Goal: Task Accomplishment & Management: Use online tool/utility

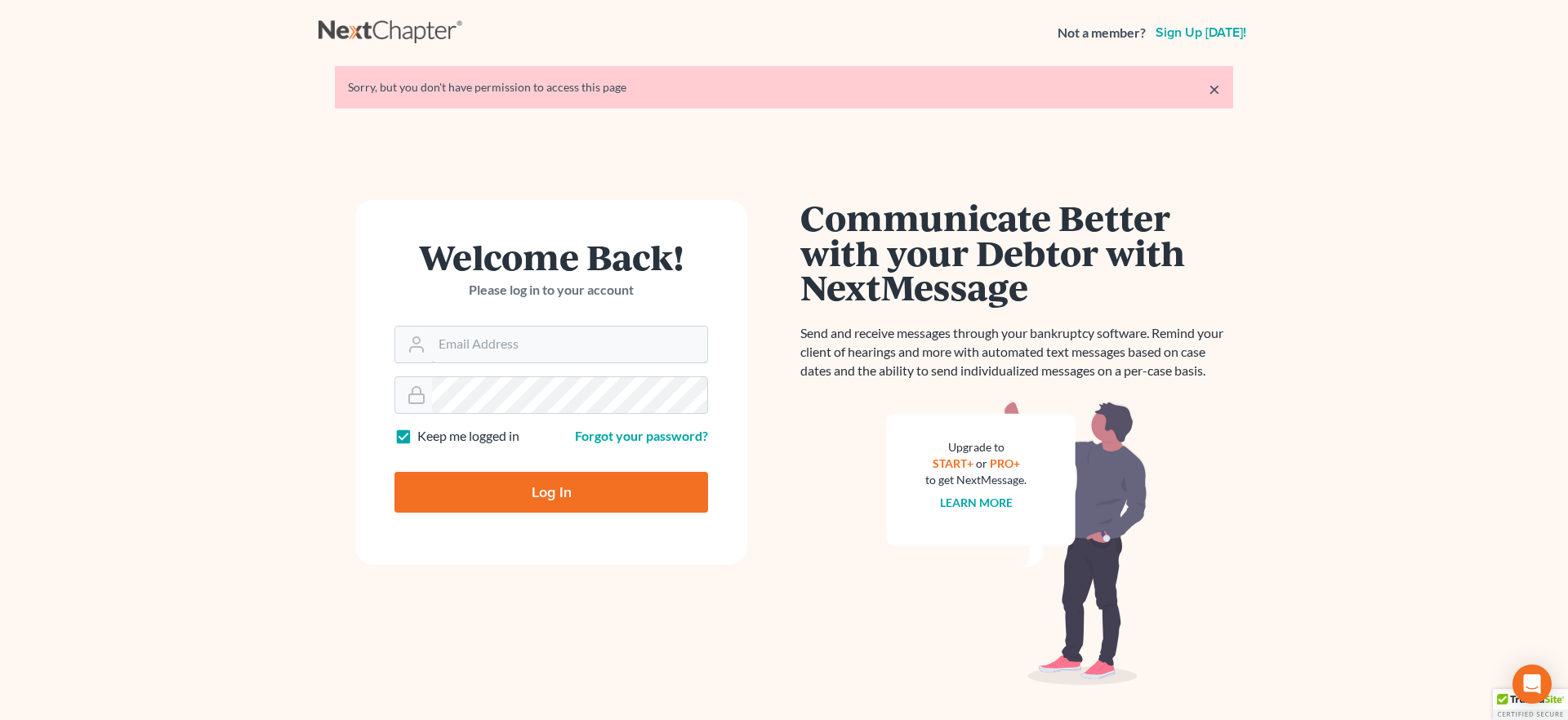
type input "[EMAIL_ADDRESS][DOMAIN_NAME]"
click at [485, 476] on input "Log In" at bounding box center [550, 492] width 314 height 41
type input "Thinking..."
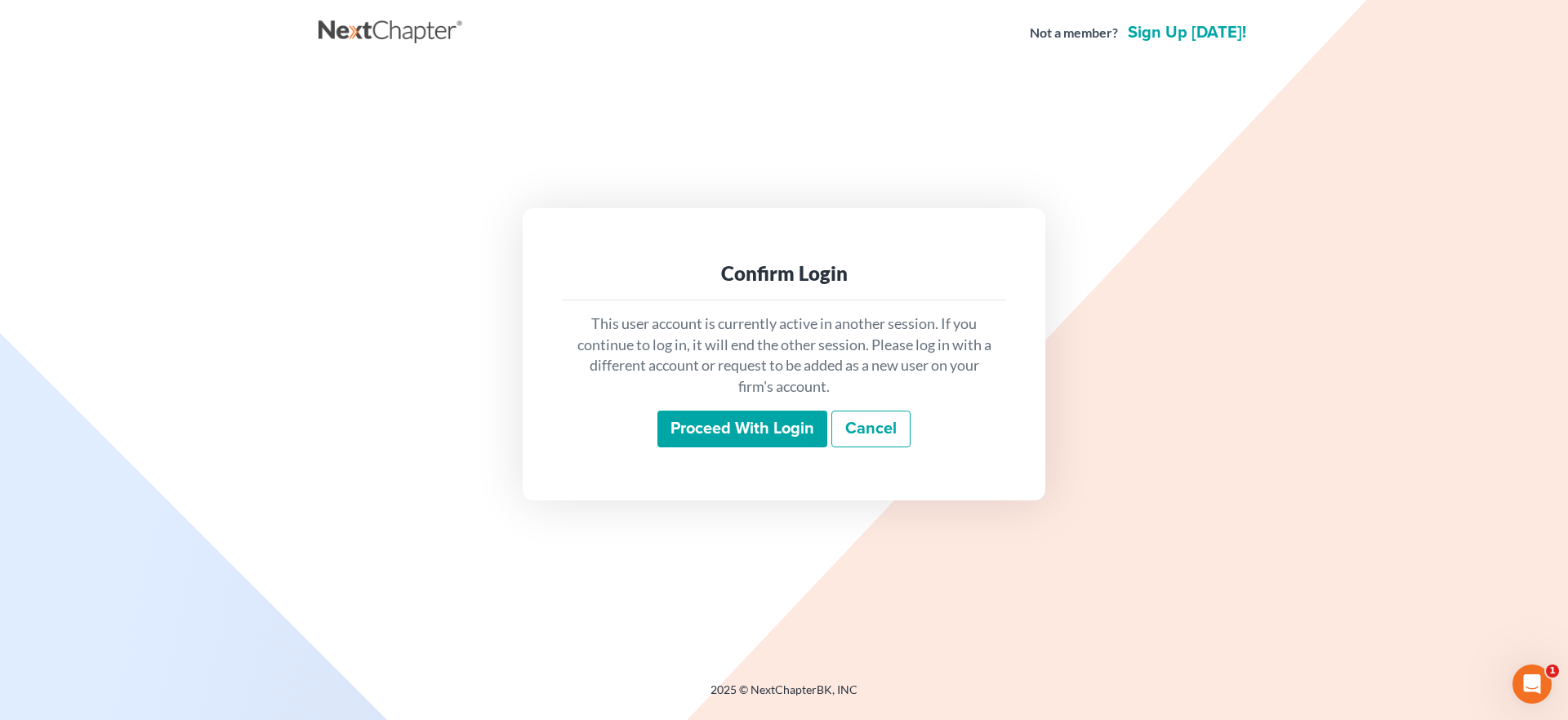
click at [788, 428] on input "Proceed with login" at bounding box center [742, 429] width 170 height 37
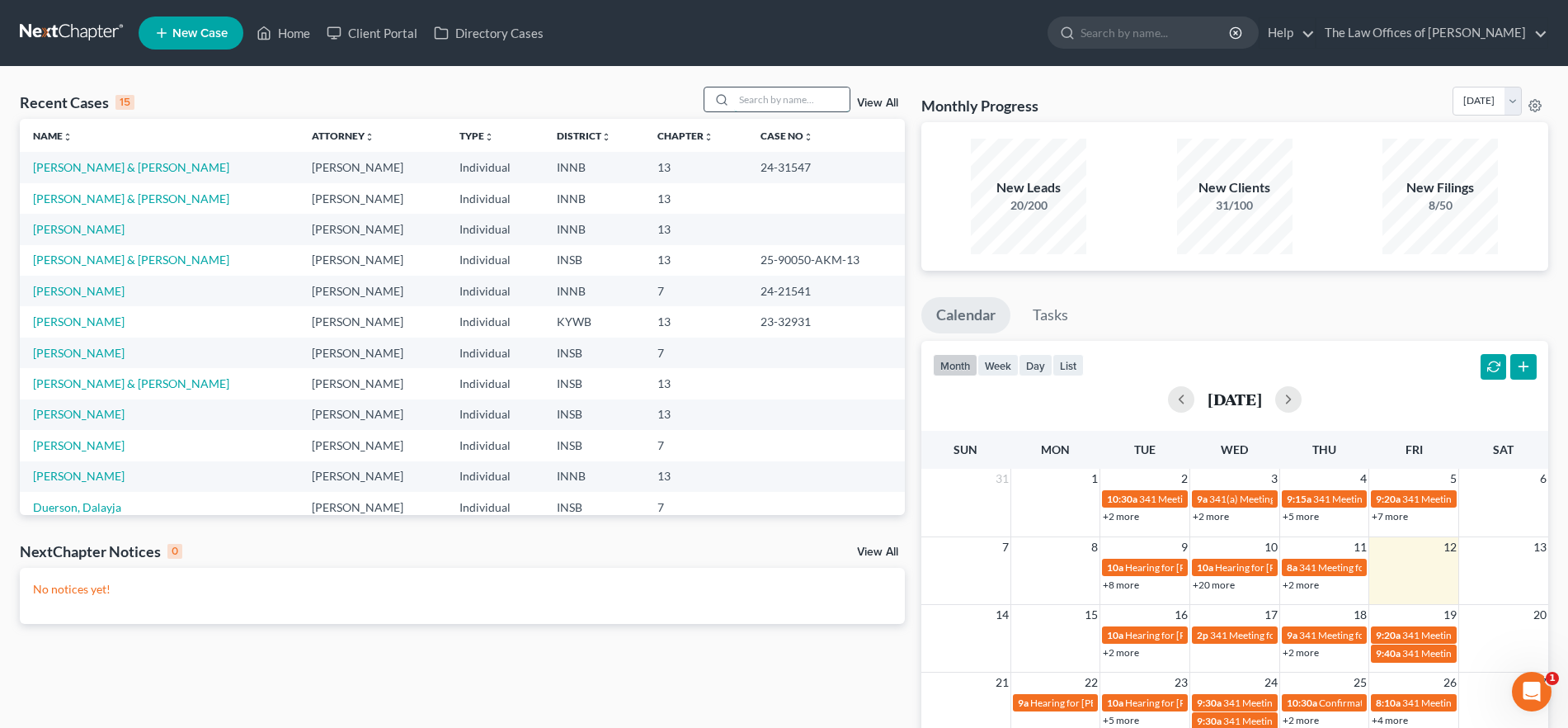
click at [769, 96] on input "search" at bounding box center [791, 100] width 115 height 24
